Goal: Task Accomplishment & Management: Use online tool/utility

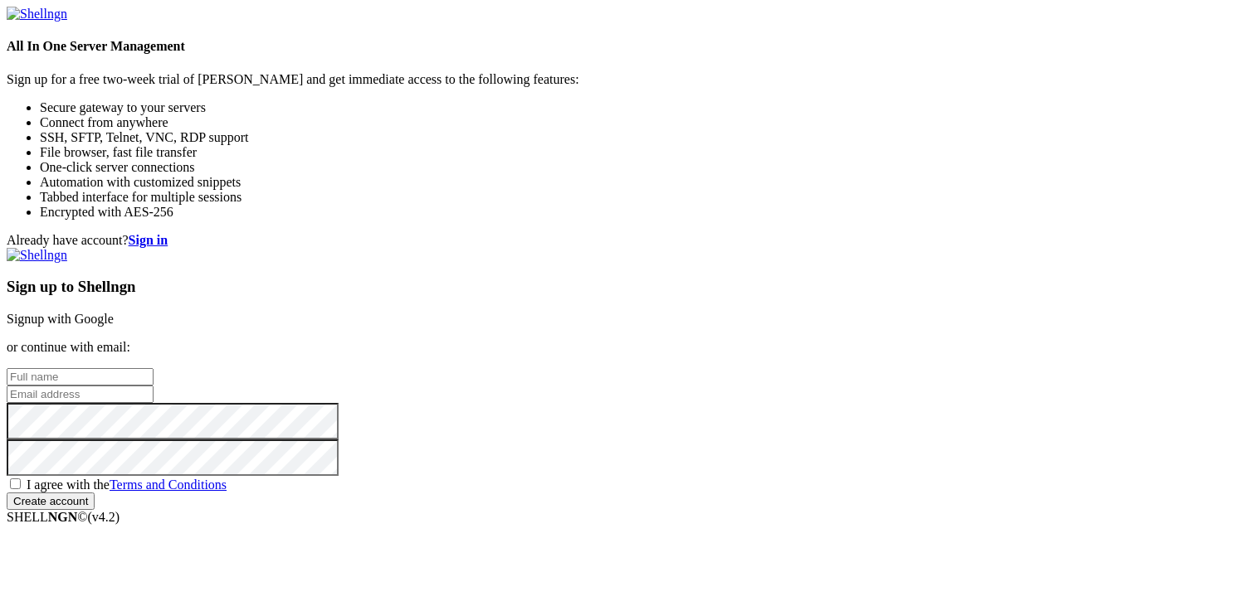
click at [114, 312] on link "Signup with Google" at bounding box center [60, 319] width 107 height 14
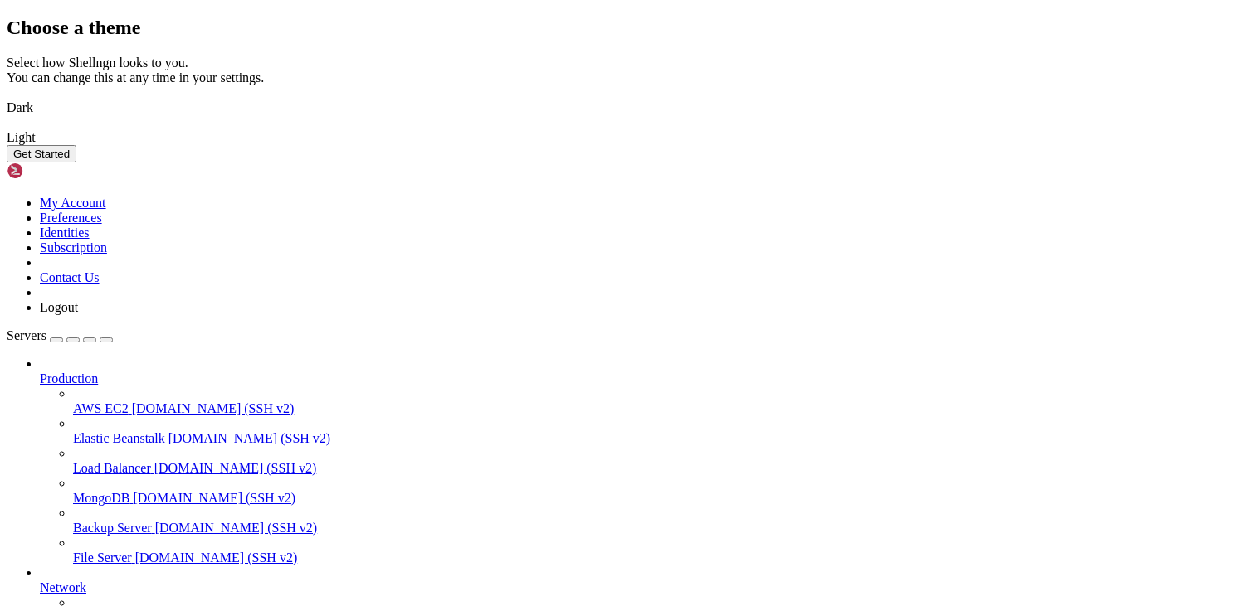
click at [7, 97] on img at bounding box center [7, 97] width 0 height 0
click at [76, 163] on button "Get Started" at bounding box center [42, 153] width 70 height 17
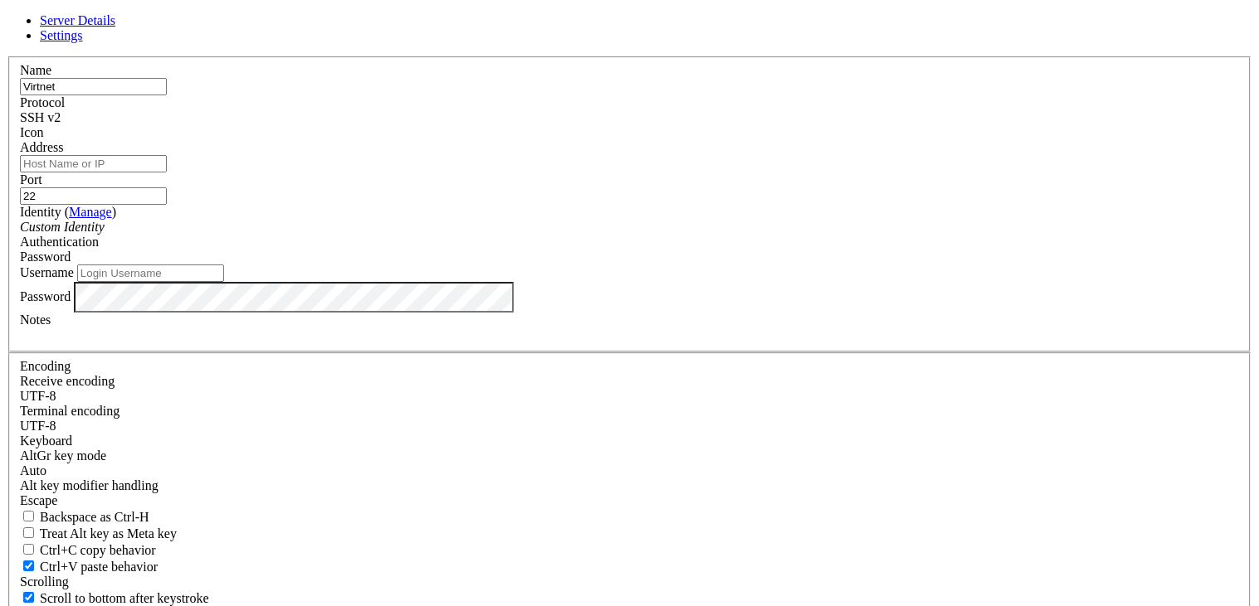
type input "Virtnet"
click at [167, 173] on input "Address" at bounding box center [93, 163] width 147 height 17
paste input "[TECHNICAL_ID]"
type input "[TECHNICAL_ID]"
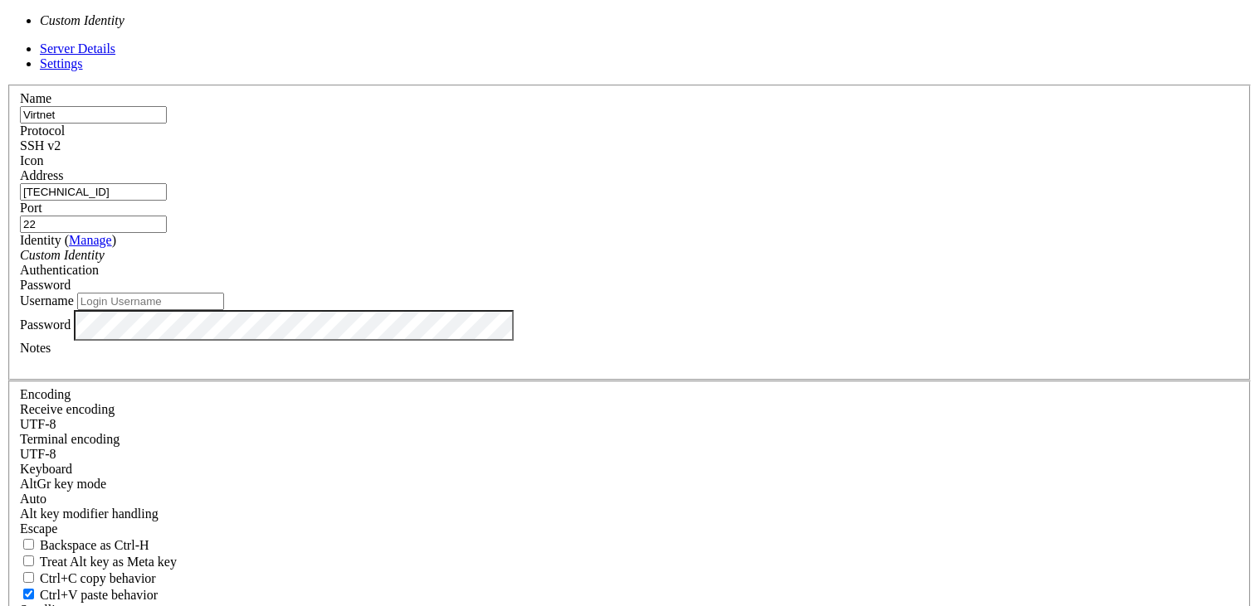
click at [592, 263] on div "Custom Identity" at bounding box center [629, 255] width 1219 height 15
click at [591, 263] on div "Custom Identity" at bounding box center [629, 255] width 1219 height 15
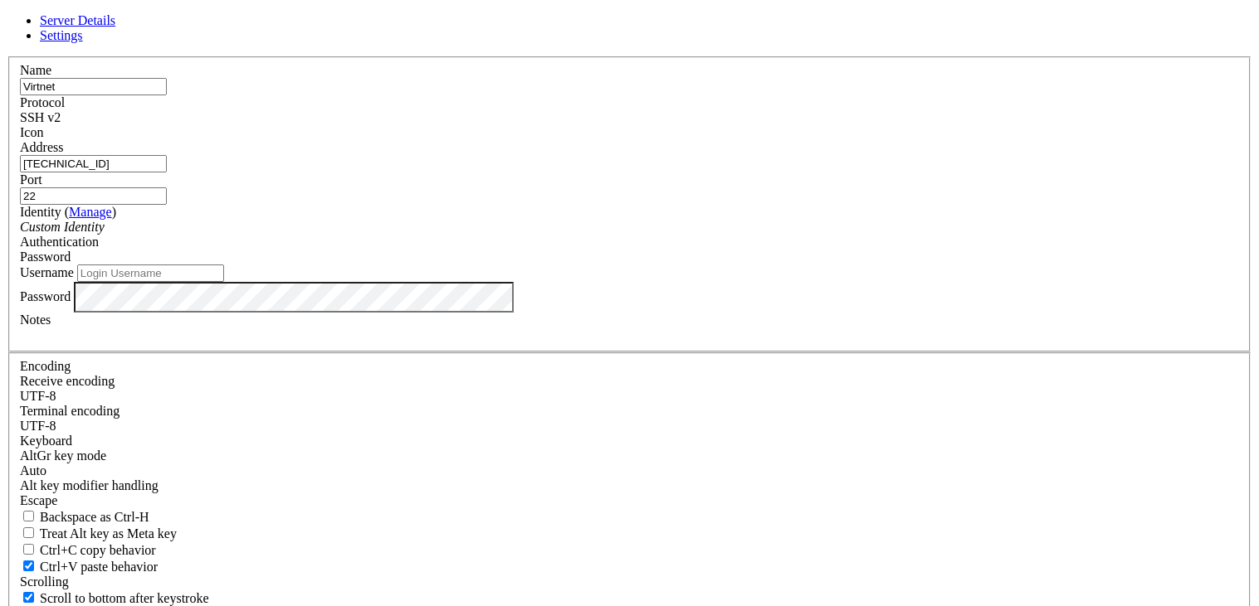
click at [495, 282] on div "Username" at bounding box center [629, 273] width 1219 height 17
click at [224, 282] on input "Username" at bounding box center [150, 273] width 147 height 17
type input "root"
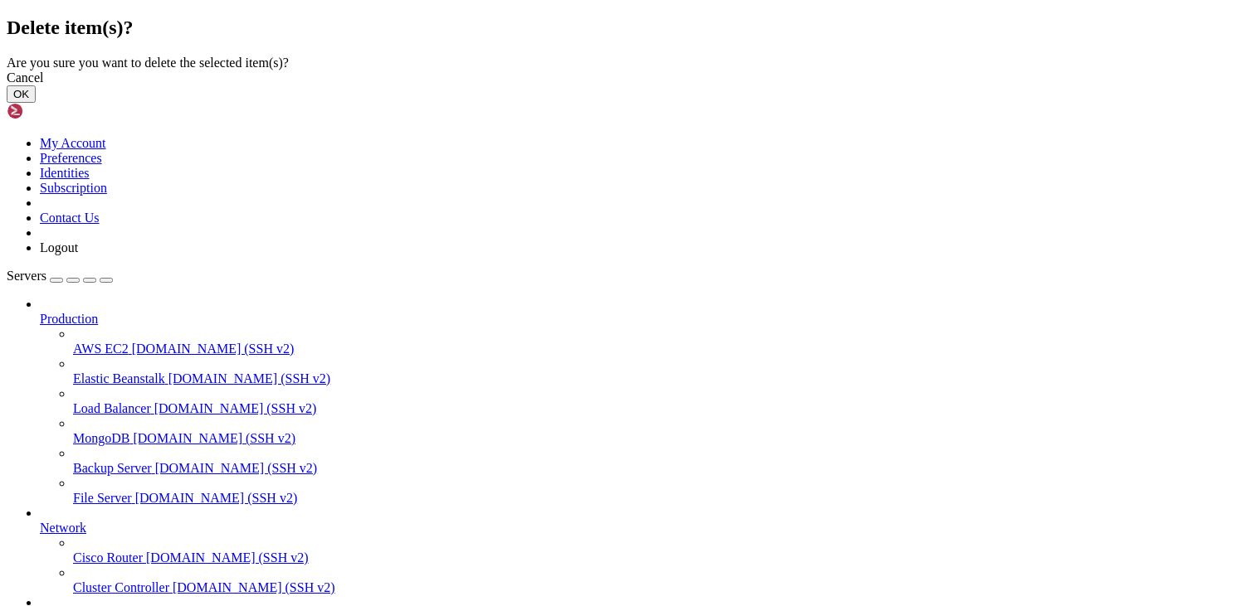
click at [36, 103] on button "OK" at bounding box center [21, 93] width 29 height 17
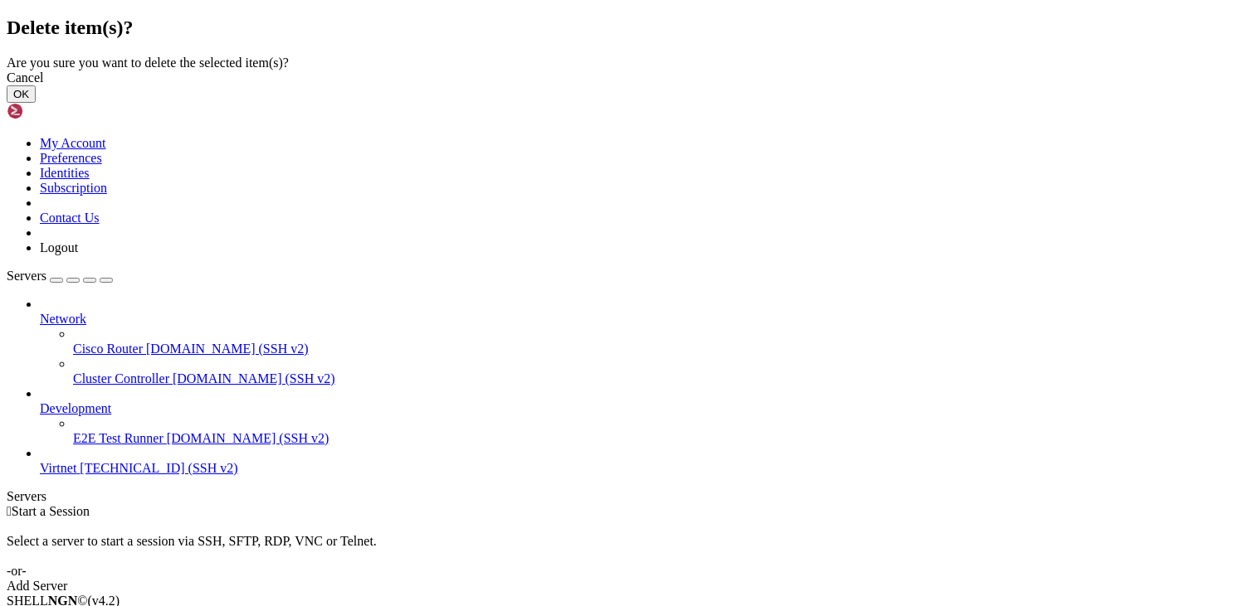
click at [36, 103] on button "OK" at bounding box center [21, 93] width 29 height 17
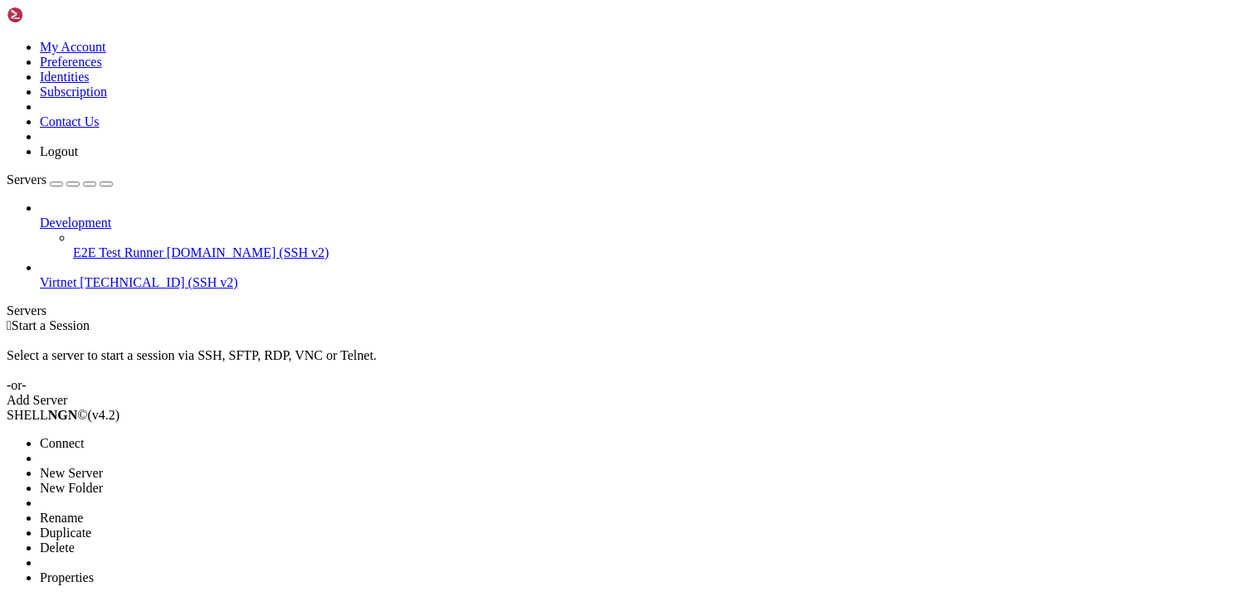
click at [75, 541] on span "Delete" at bounding box center [57, 548] width 35 height 14
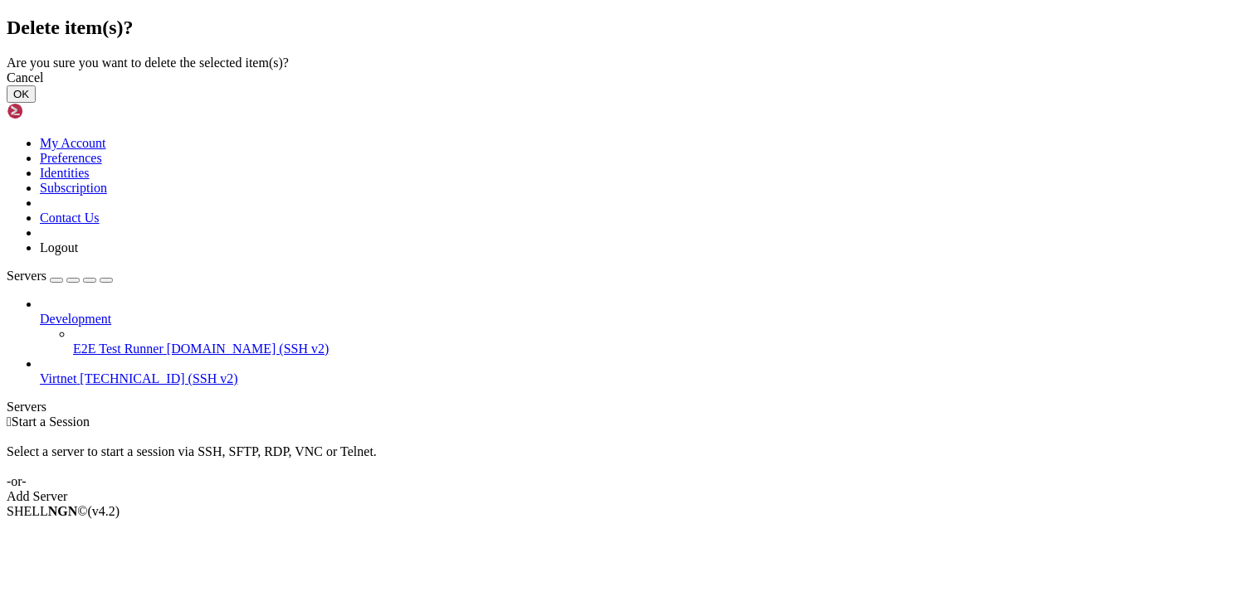
click at [36, 103] on button "OK" at bounding box center [21, 93] width 29 height 17
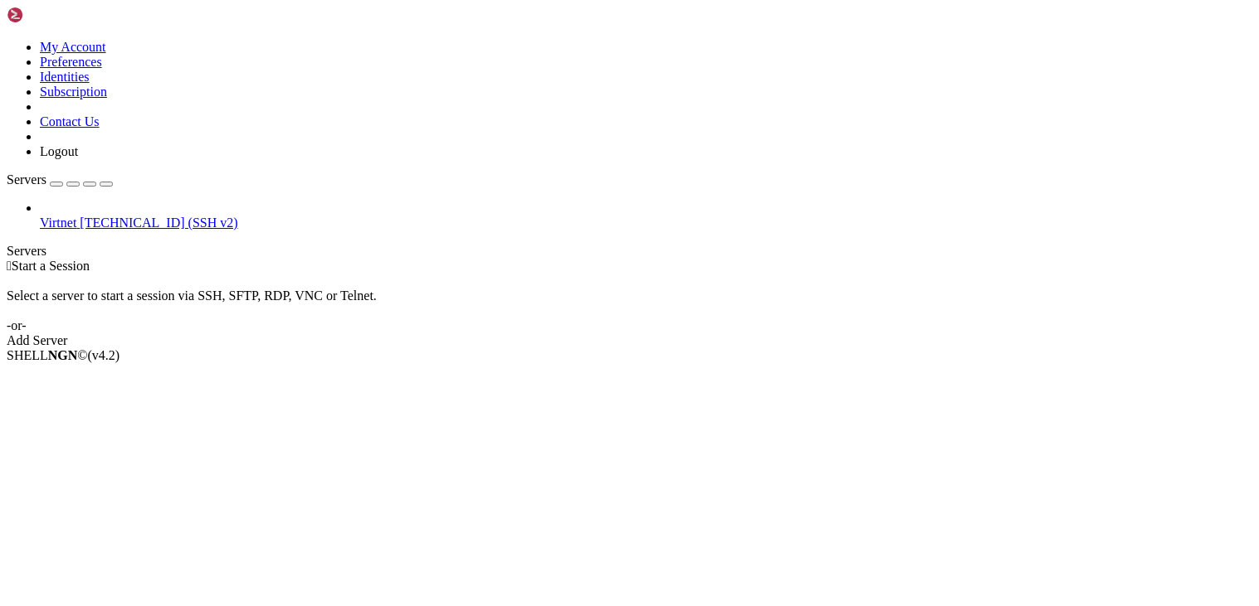
click at [76, 216] on span "Virtnet" at bounding box center [58, 223] width 37 height 14
click at [107, 216] on span "[TECHNICAL_ID] (SSH v2)" at bounding box center [159, 223] width 158 height 14
click at [84, 377] on span "Connect" at bounding box center [62, 384] width 44 height 14
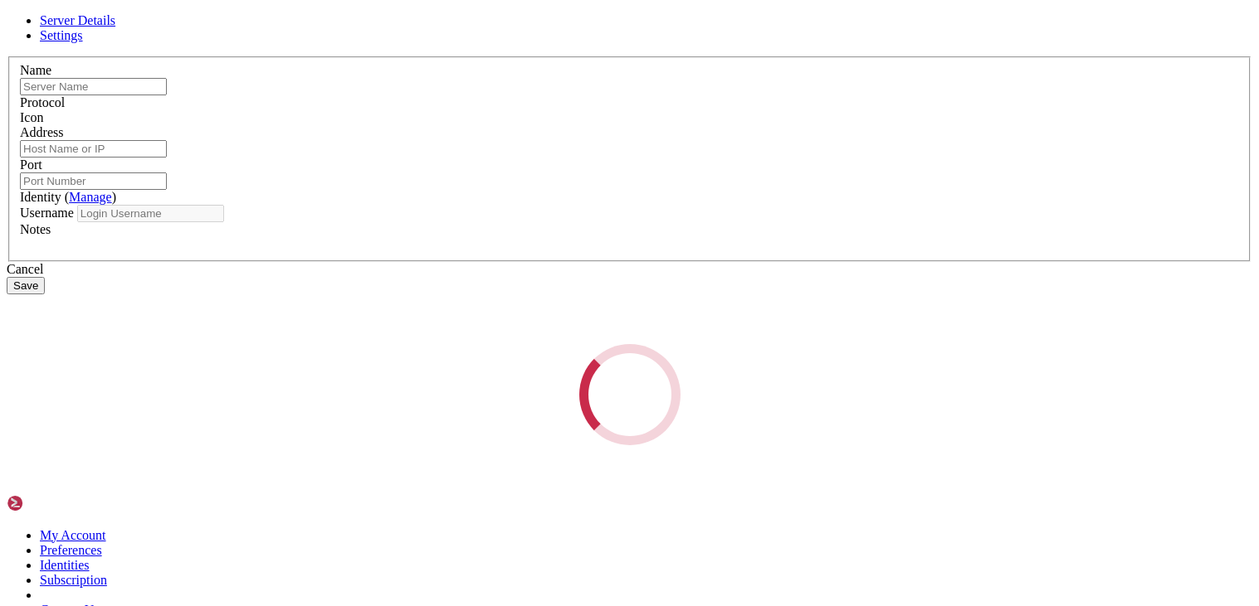
type input "Virtnet"
type input "[TECHNICAL_ID]"
type input "22"
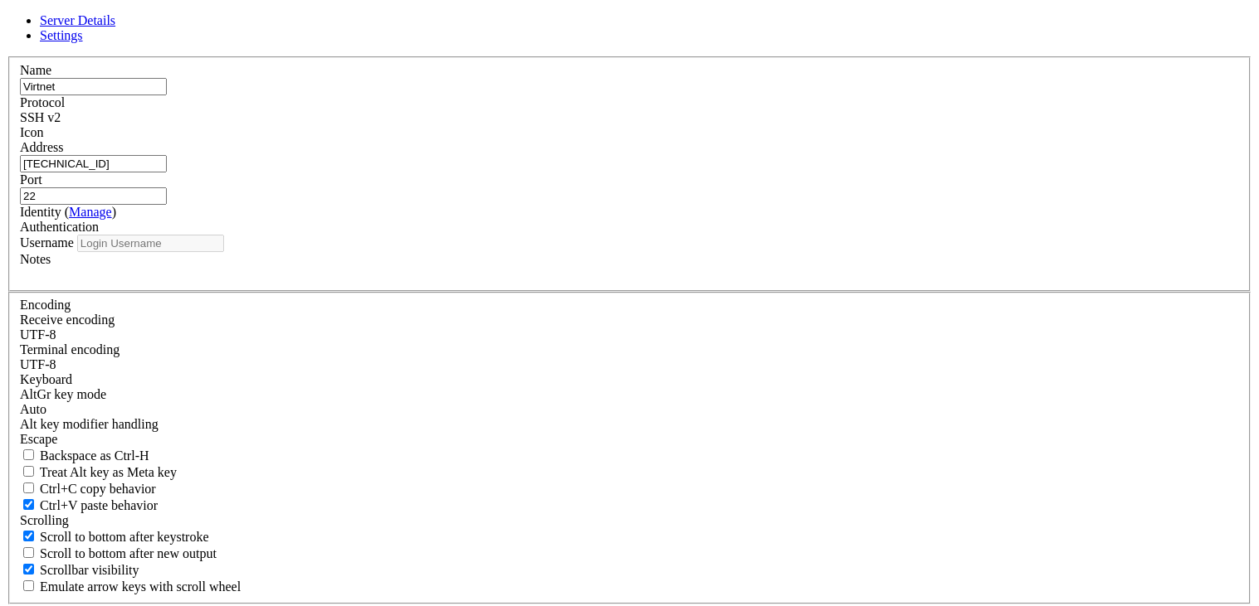
type input "root"
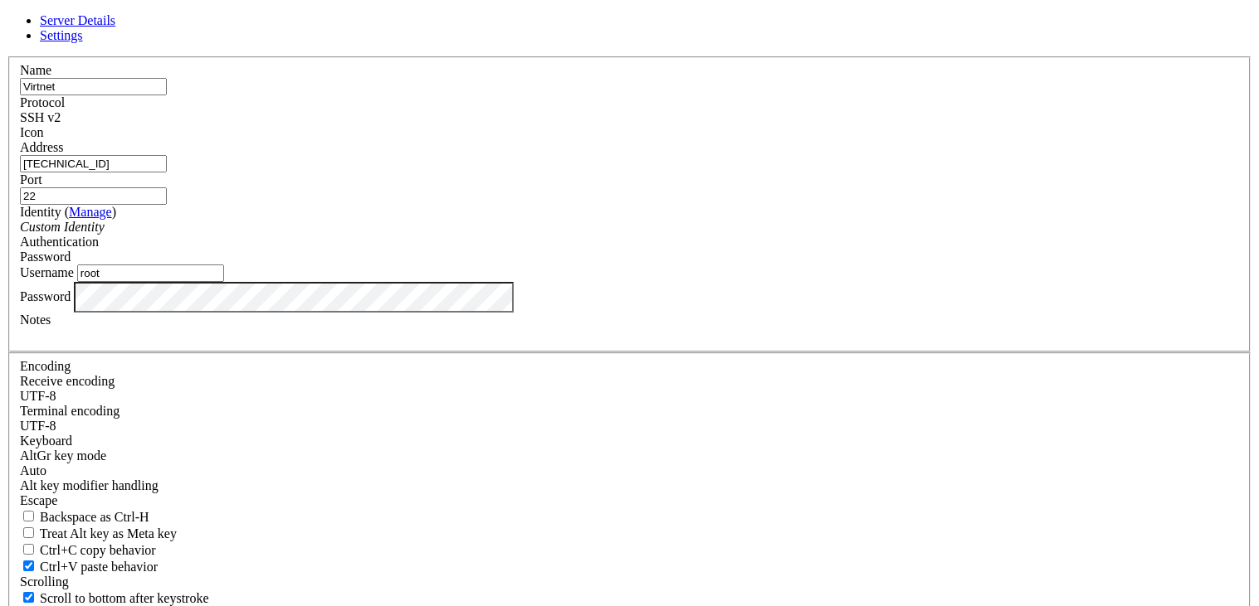
click at [167, 173] on input "[TECHNICAL_ID]" at bounding box center [93, 163] width 147 height 17
paste input "-[URL]"
type input "[DOMAIN_NAME]"
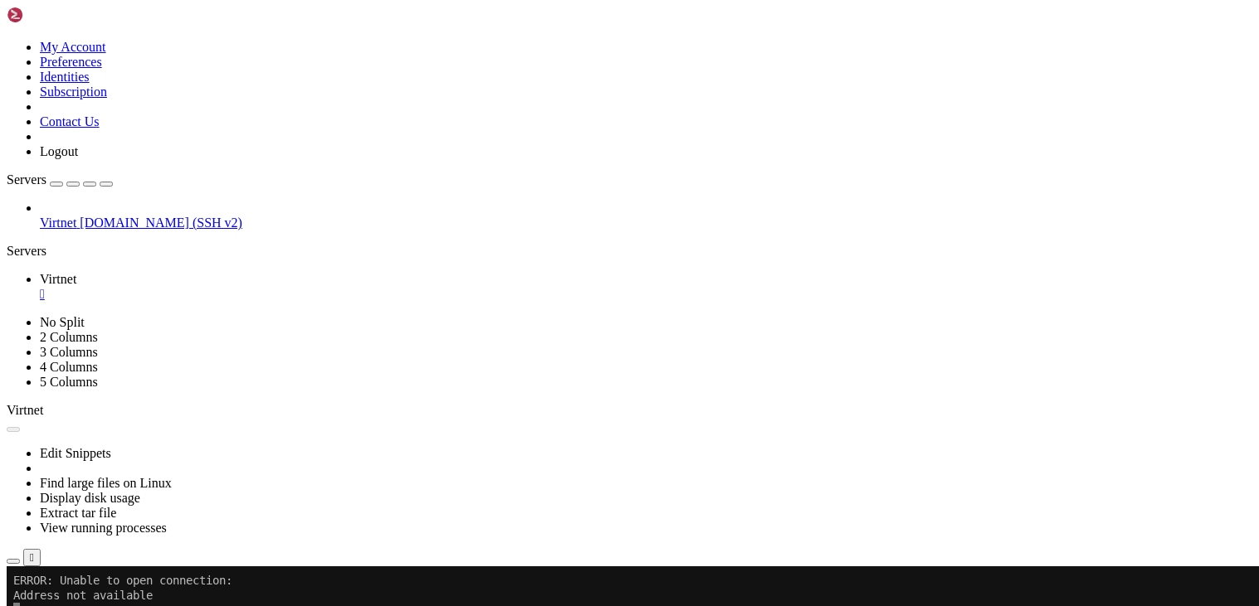
click at [97, 111] on div at bounding box center [629, 303] width 1259 height 606
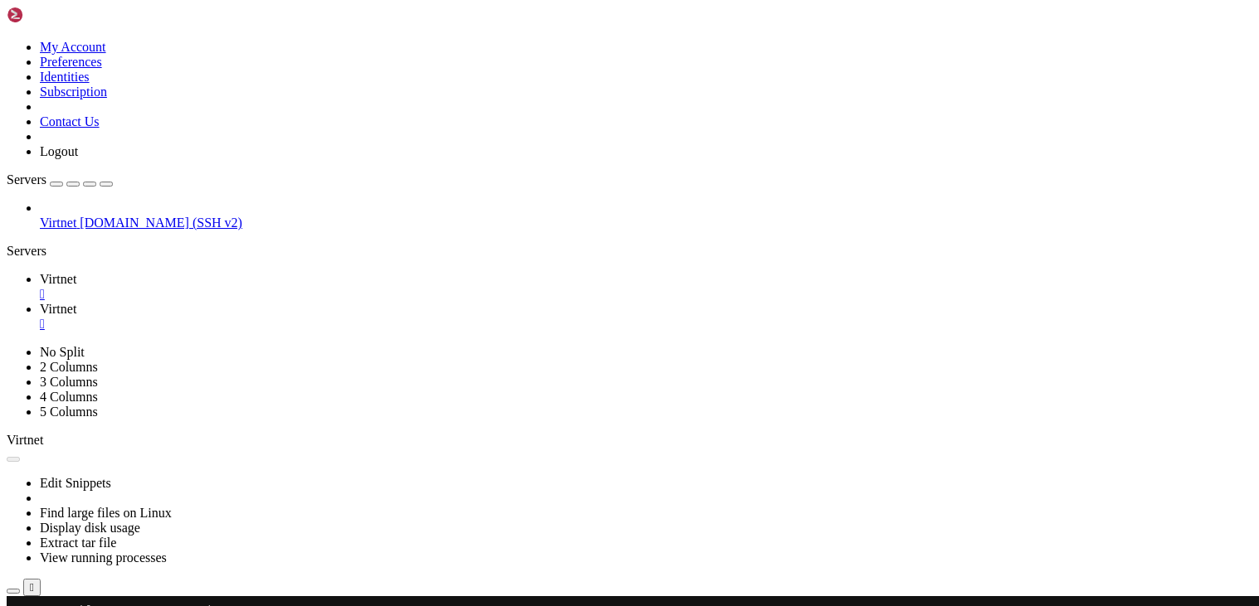
click at [284, 287] on div "" at bounding box center [646, 294] width 1212 height 15
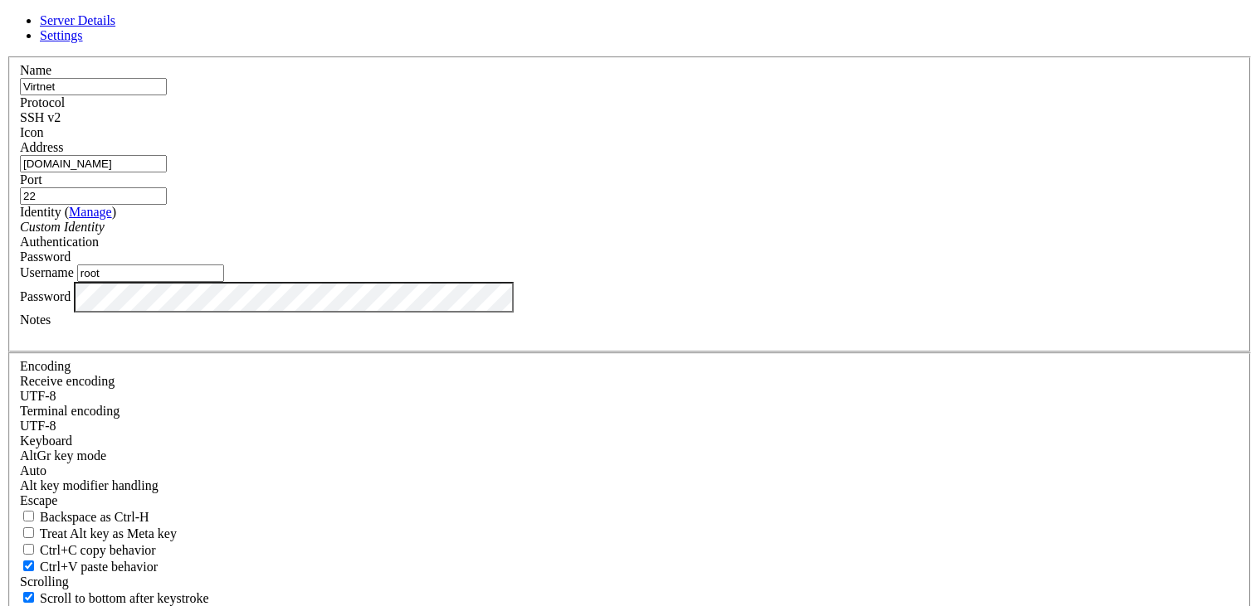
click at [167, 173] on input "[DOMAIN_NAME]" at bounding box center [93, 163] width 147 height 17
paste input "[DOMAIN_NAME]"
type input "[DOMAIN_NAME]"
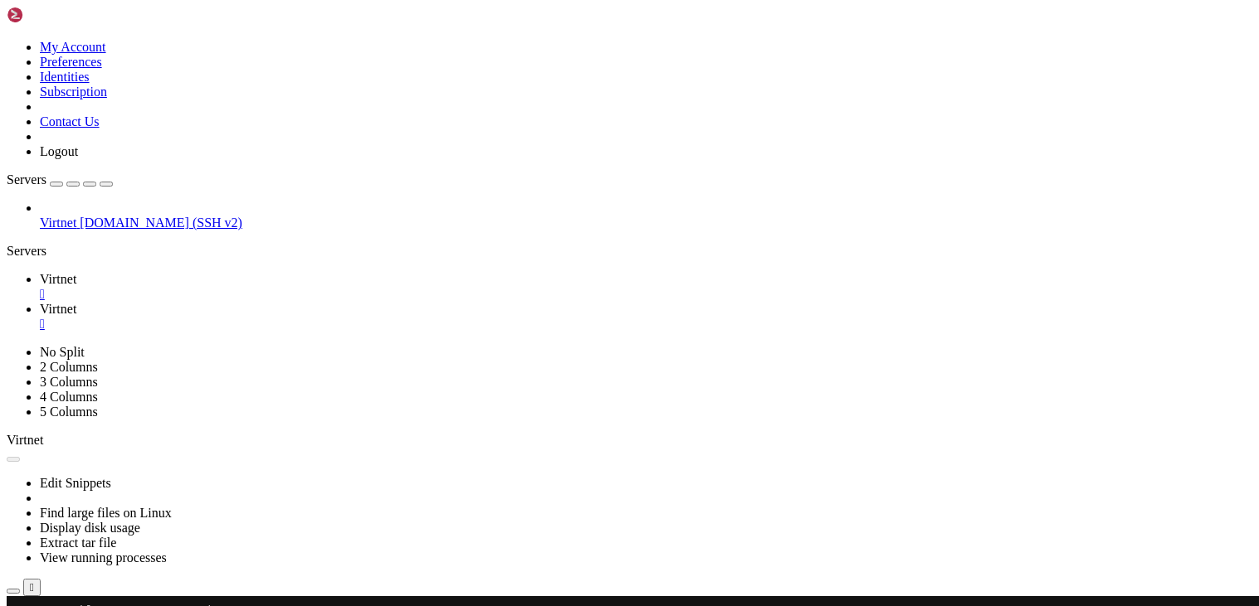
click at [283, 287] on div "" at bounding box center [646, 294] width 1212 height 15
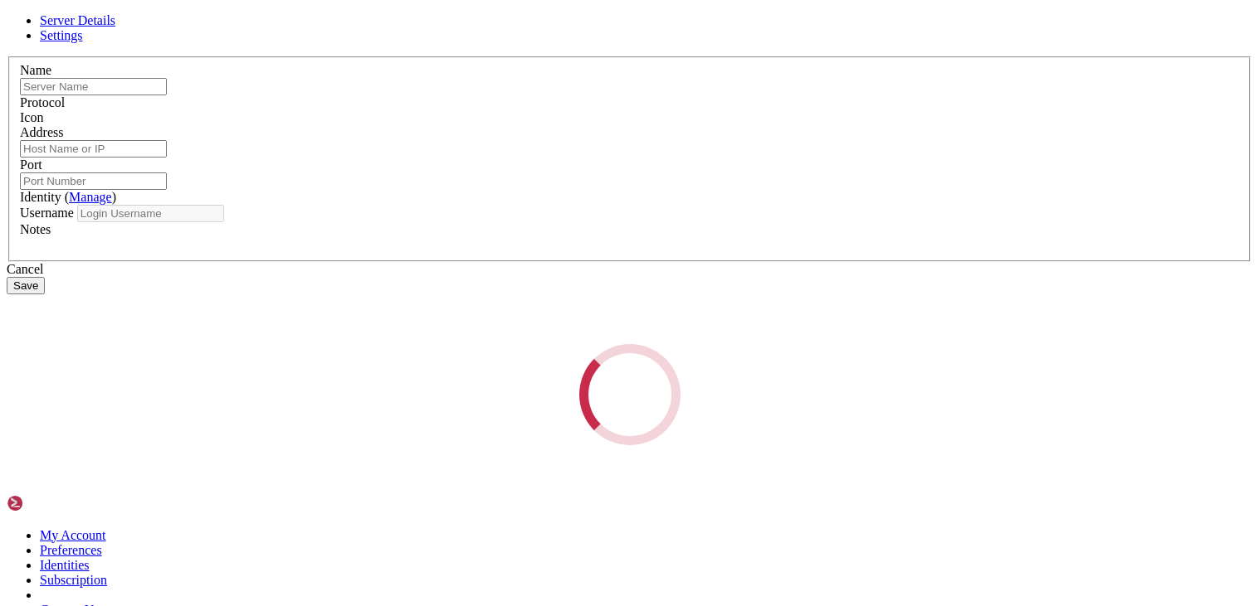
type input "Virtnet"
type input "[DOMAIN_NAME]"
type input "22"
type input "root"
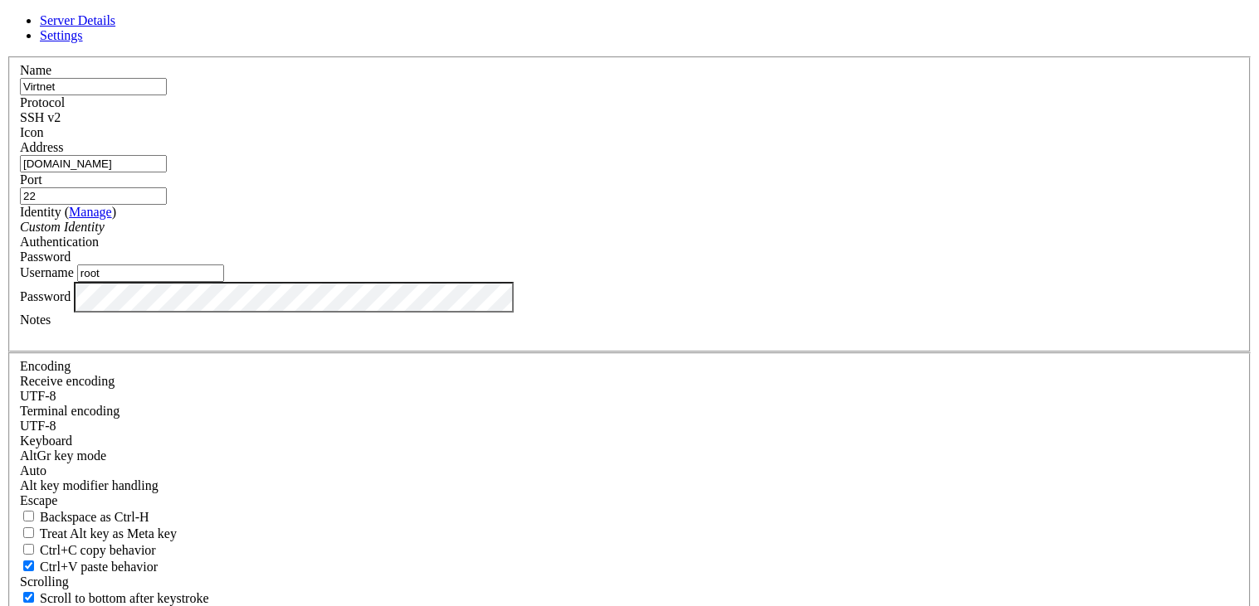
click at [758, 125] on div "SSH v2" at bounding box center [629, 117] width 1219 height 15
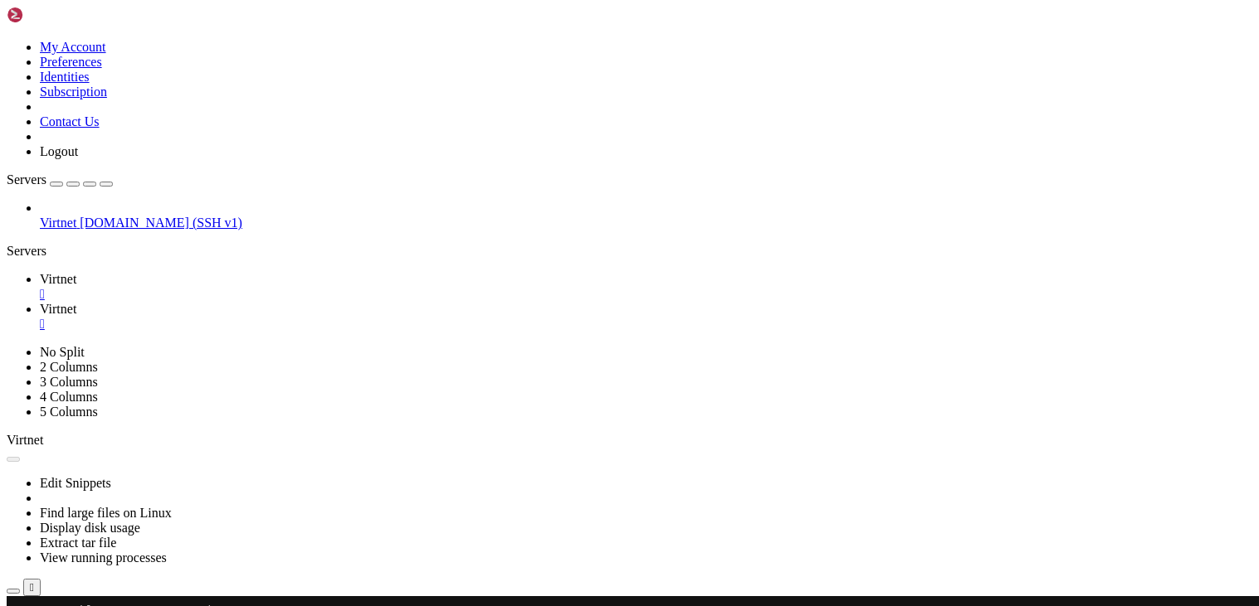
click at [286, 287] on div "" at bounding box center [646, 294] width 1212 height 15
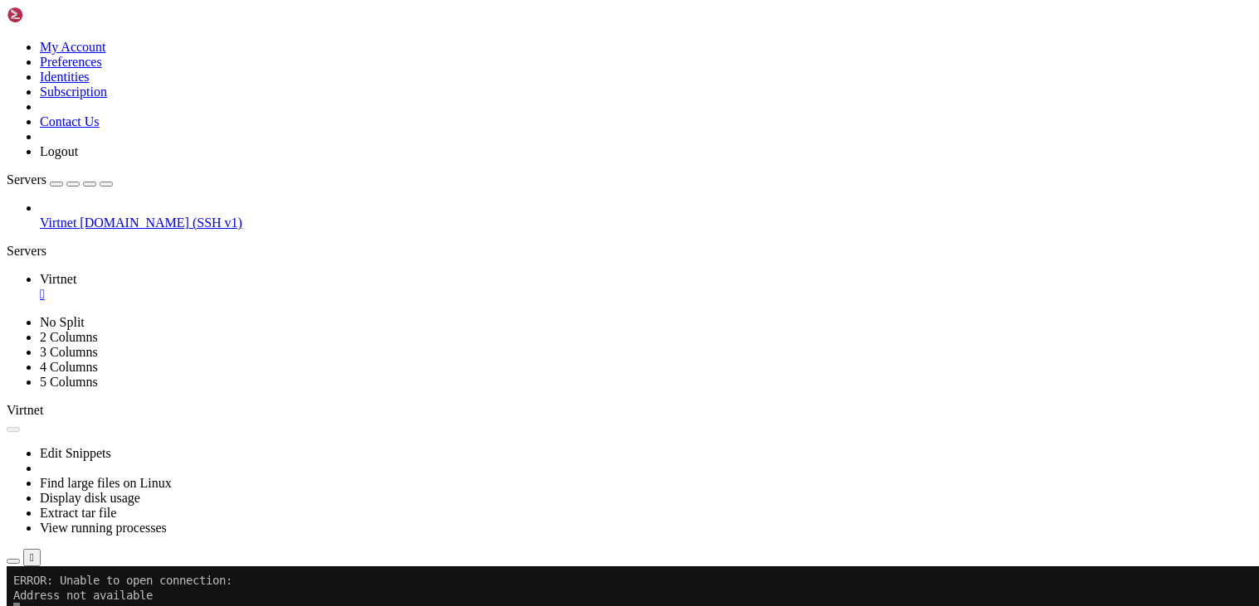
click at [102, 17] on img at bounding box center [54, 15] width 95 height 17
